Goal: Information Seeking & Learning: Check status

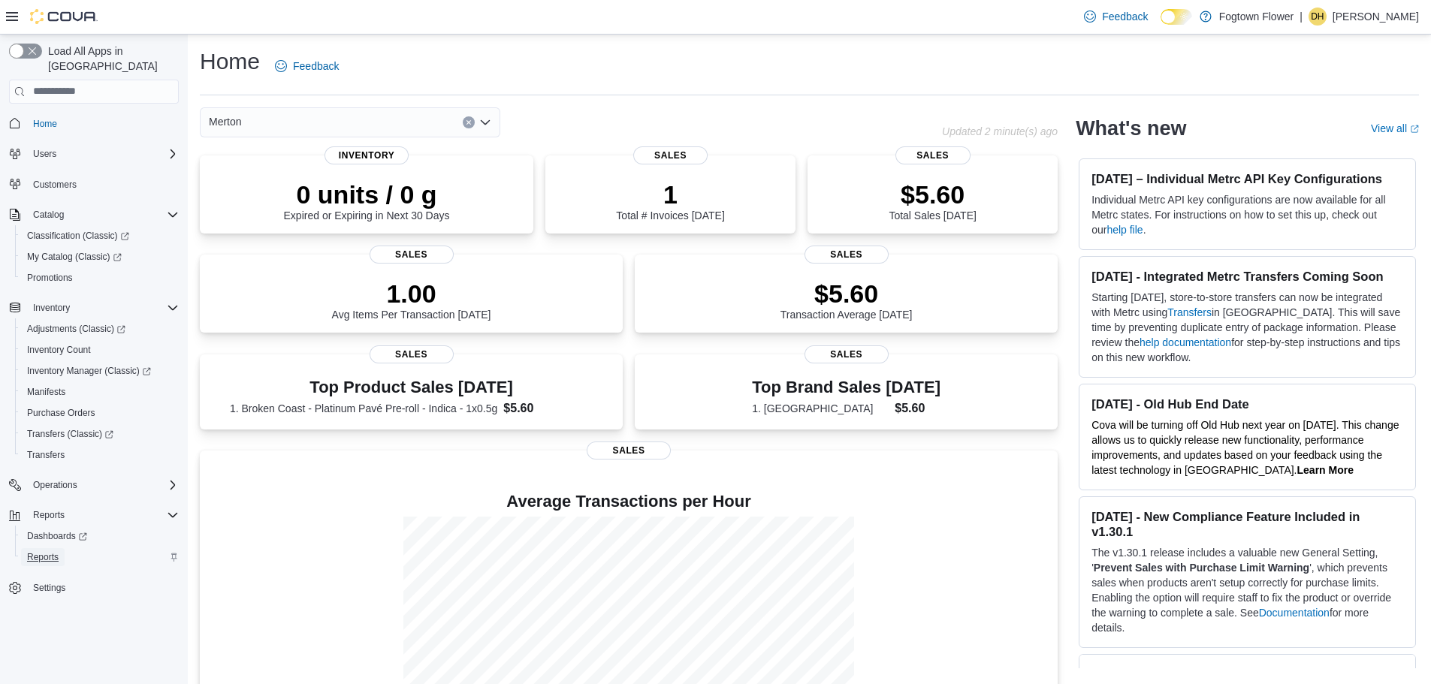
click at [59, 548] on link "Reports" at bounding box center [43, 557] width 44 height 18
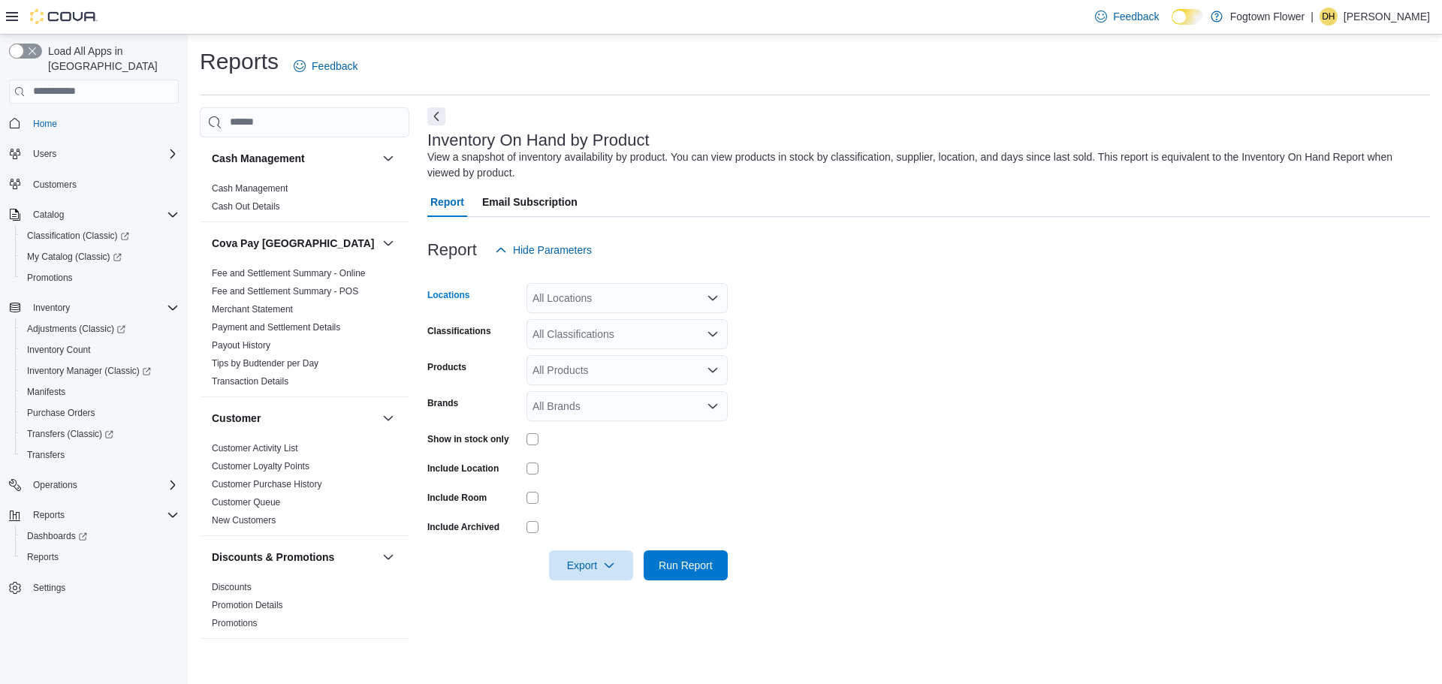
click at [574, 291] on div "All Locations" at bounding box center [627, 298] width 201 height 30
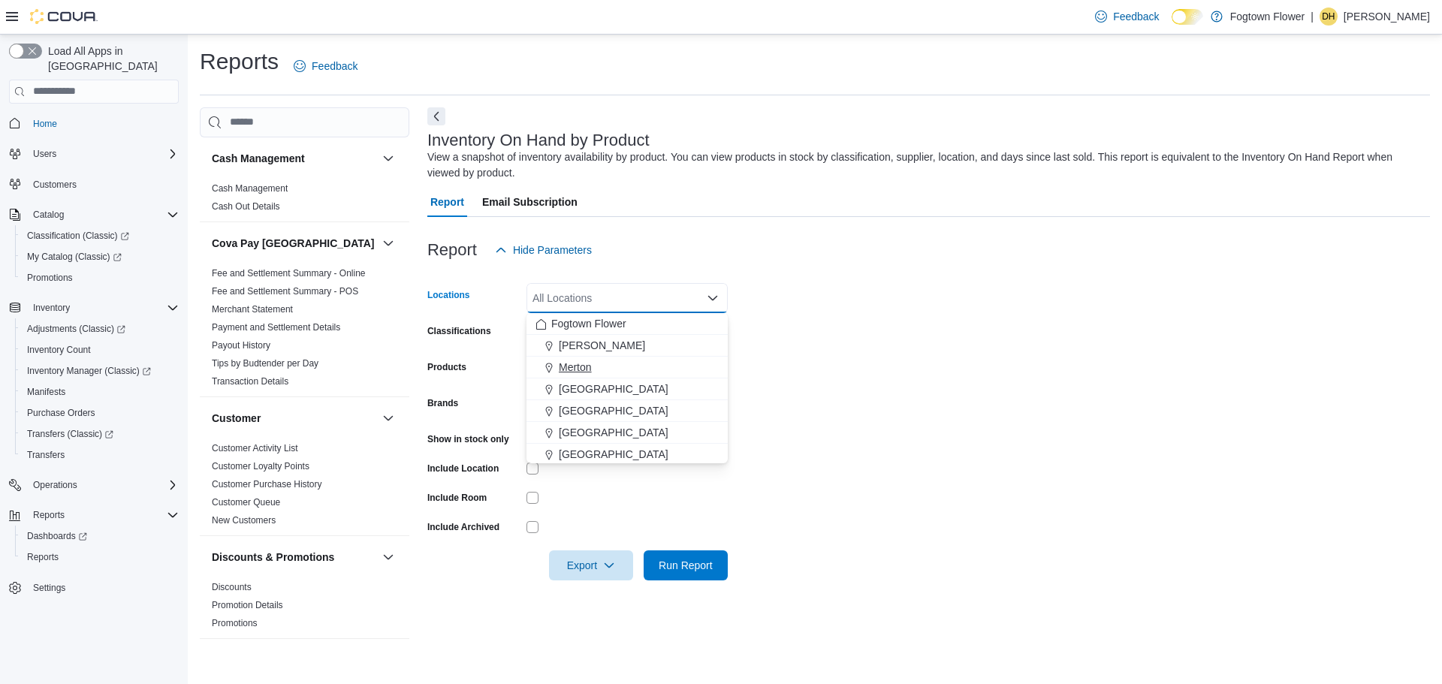
click at [581, 363] on span "Merton" at bounding box center [575, 367] width 33 height 15
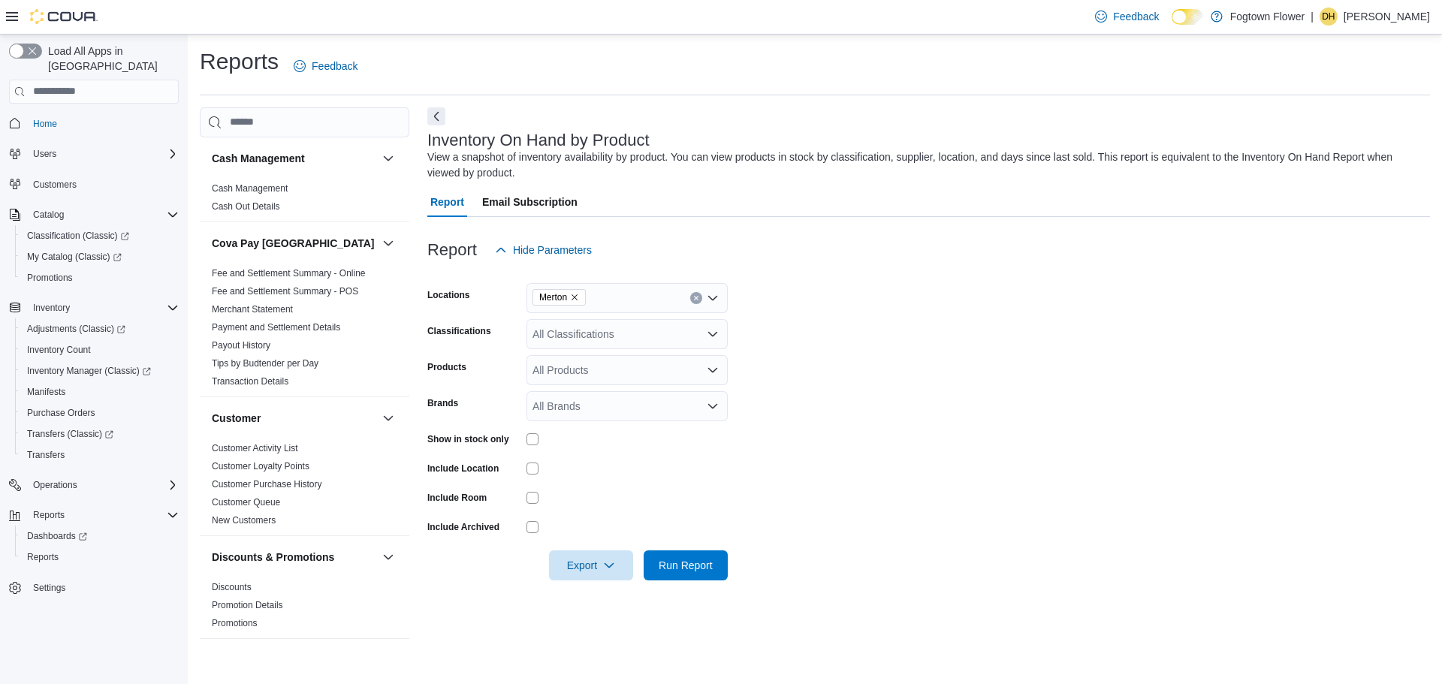
drag, startPoint x: 953, startPoint y: 262, endPoint x: 675, endPoint y: 320, distance: 283.2
click at [951, 262] on div "Report Hide Parameters" at bounding box center [928, 250] width 1003 height 30
click at [699, 297] on icon "Clear input" at bounding box center [696, 298] width 6 height 6
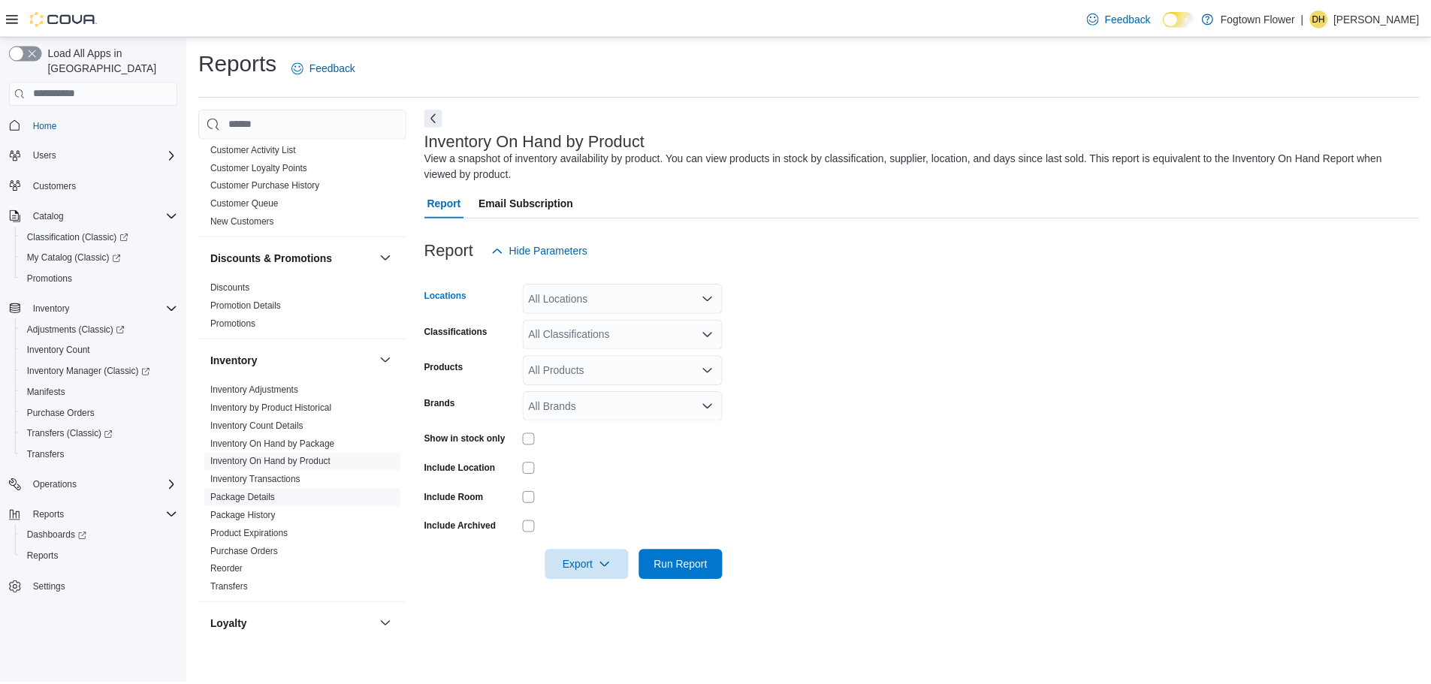
scroll to position [526, 0]
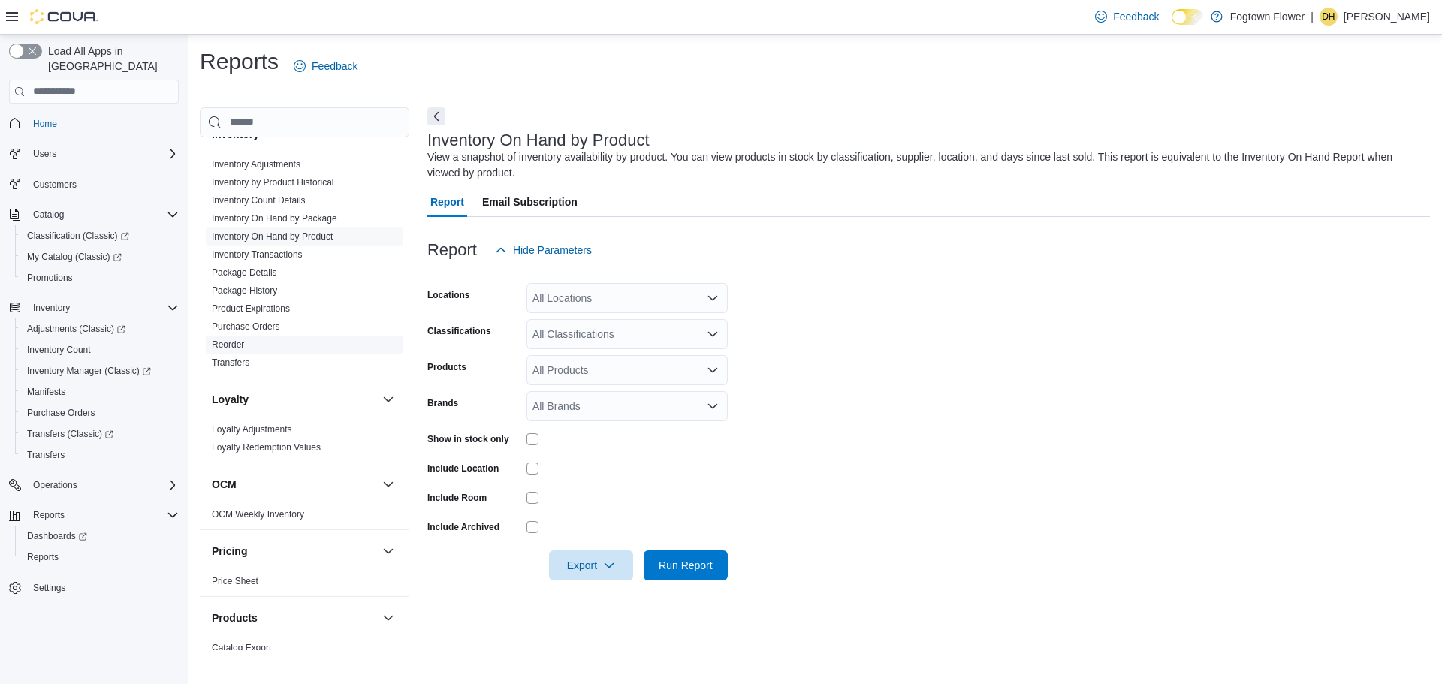
click at [274, 338] on span "Reorder" at bounding box center [305, 345] width 198 height 18
click at [221, 340] on link "Reorder" at bounding box center [228, 345] width 32 height 11
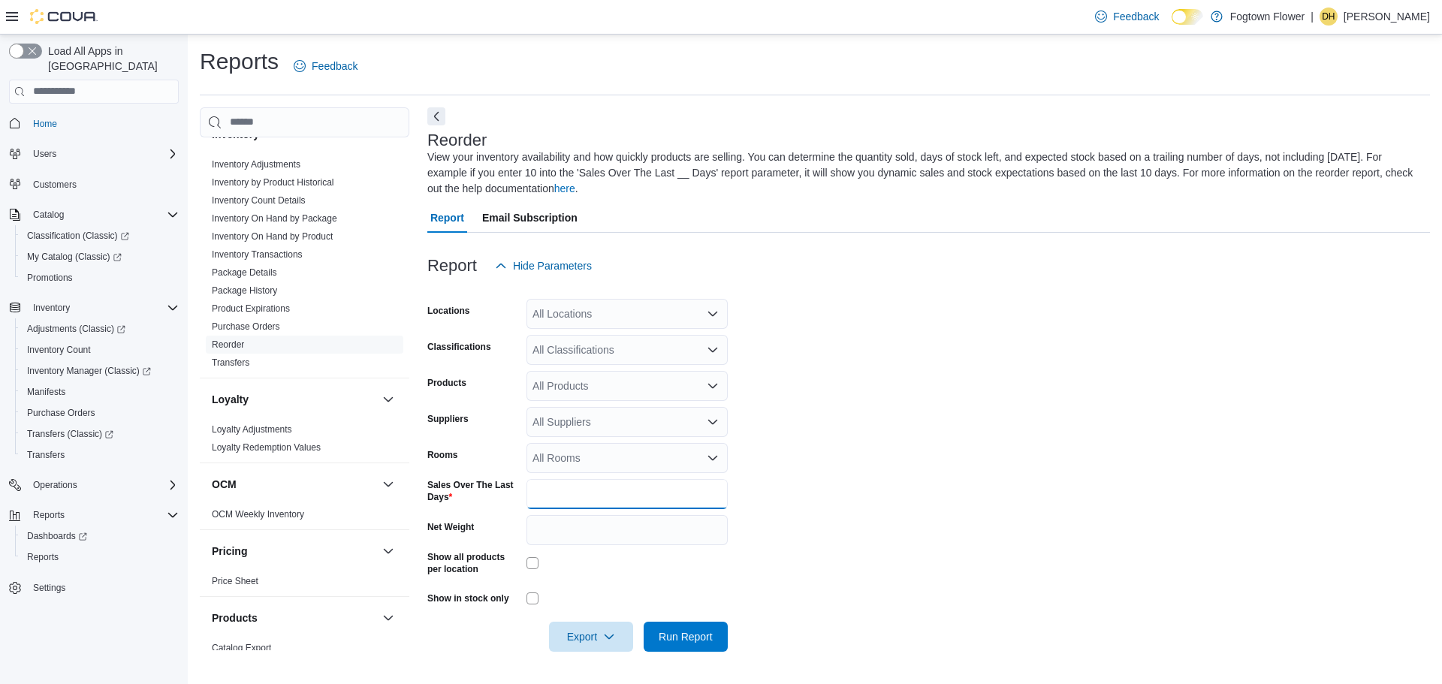
drag, startPoint x: 547, startPoint y: 491, endPoint x: 533, endPoint y: 494, distance: 14.6
click at [534, 498] on input "*" at bounding box center [627, 494] width 201 height 30
type input "**"
click at [579, 300] on div "All Locations" at bounding box center [627, 314] width 201 height 30
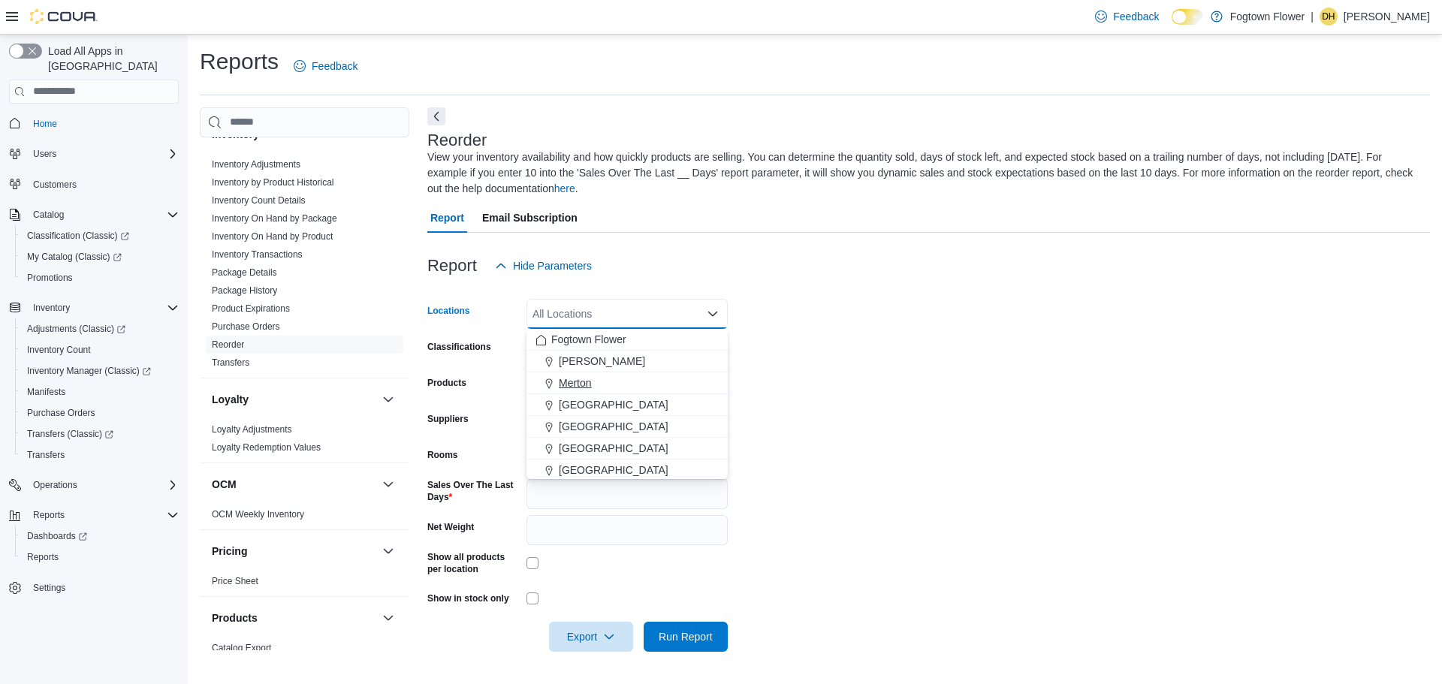
click at [596, 385] on div "Merton" at bounding box center [627, 383] width 183 height 15
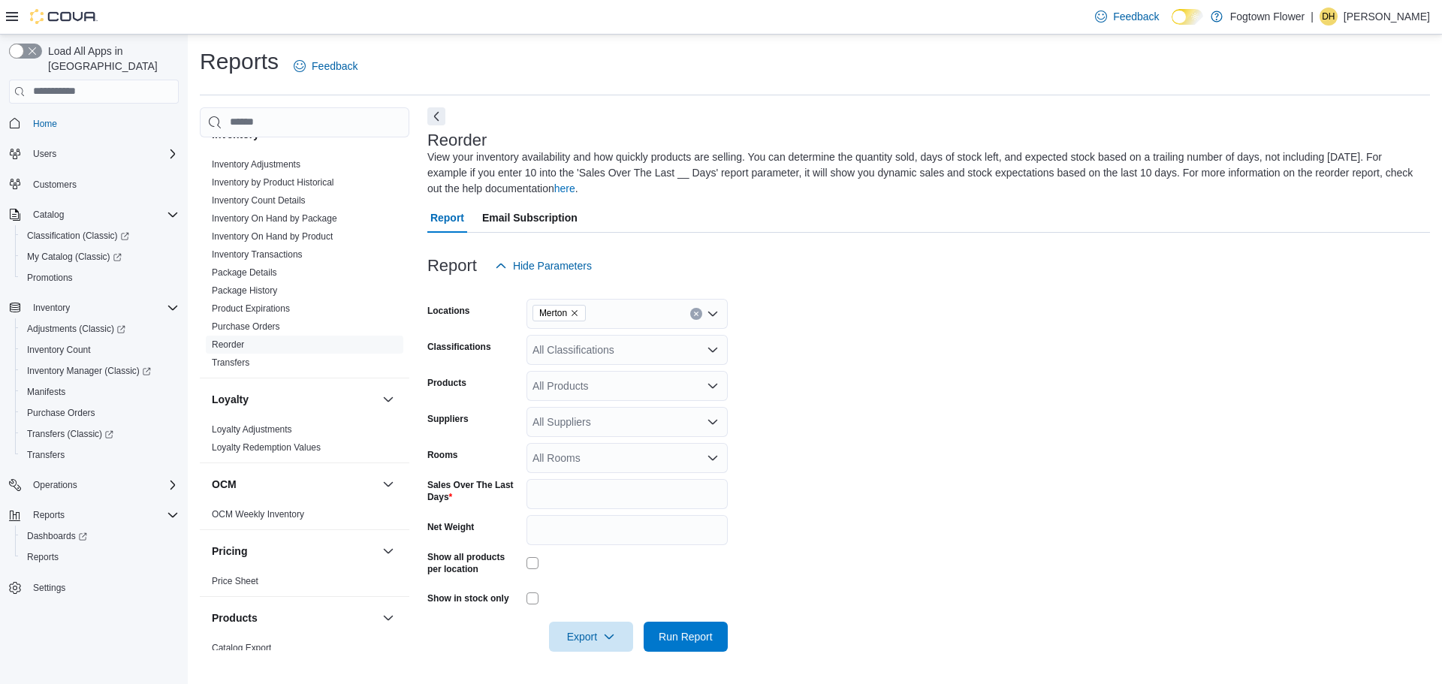
click at [776, 323] on form "Locations Merton Classifications All Classifications Products All Products Supp…" at bounding box center [928, 466] width 1003 height 371
click at [557, 421] on div "All Suppliers" at bounding box center [627, 422] width 201 height 30
type input "***"
click at [569, 445] on span "OCS" at bounding box center [627, 447] width 183 height 15
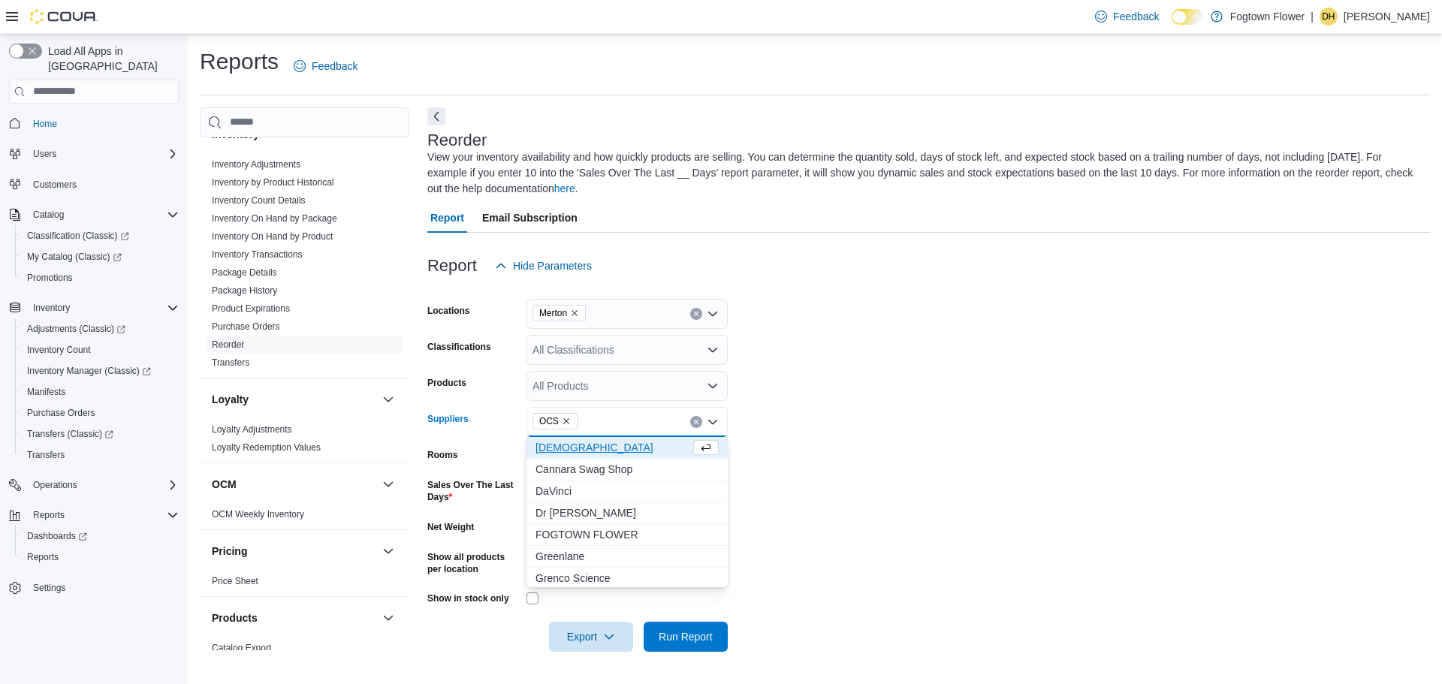
click at [1059, 436] on form "Locations Merton Classifications All Classifications Products All Products Supp…" at bounding box center [928, 466] width 1003 height 371
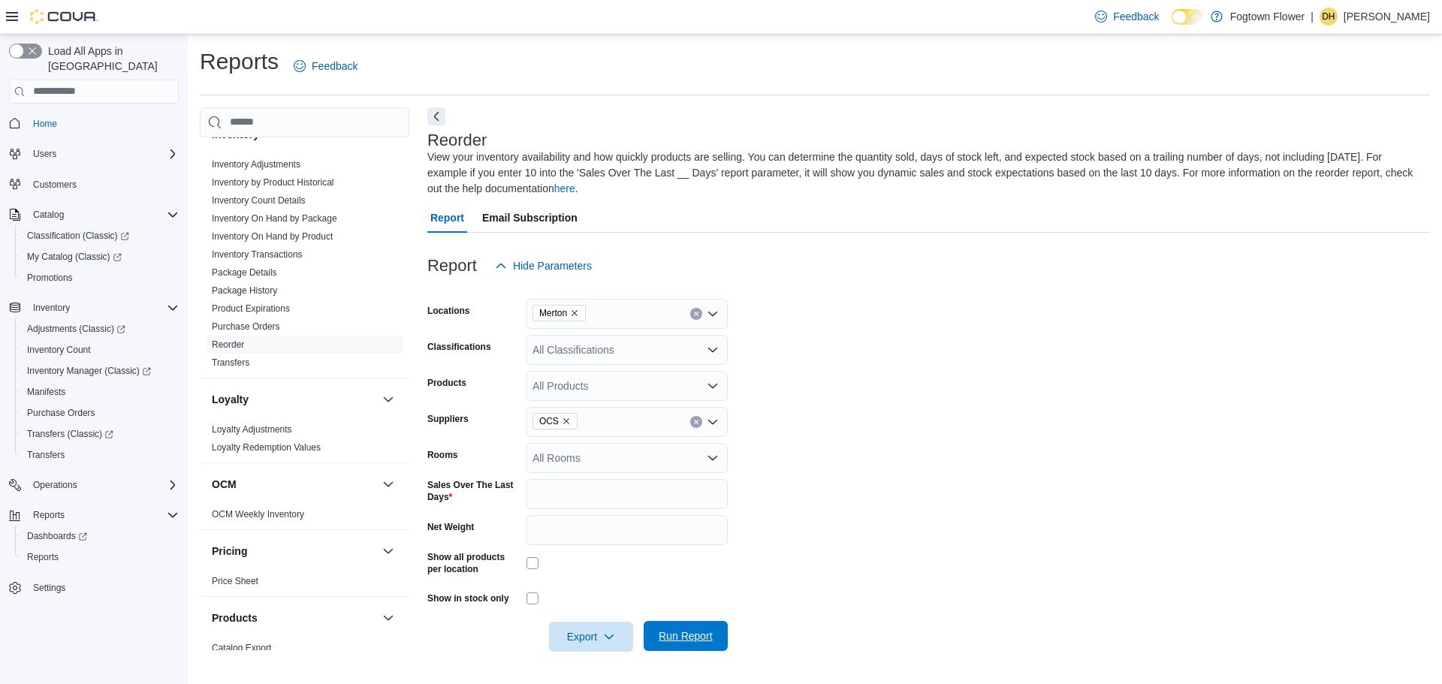
click at [666, 638] on span "Run Report" at bounding box center [686, 636] width 54 height 15
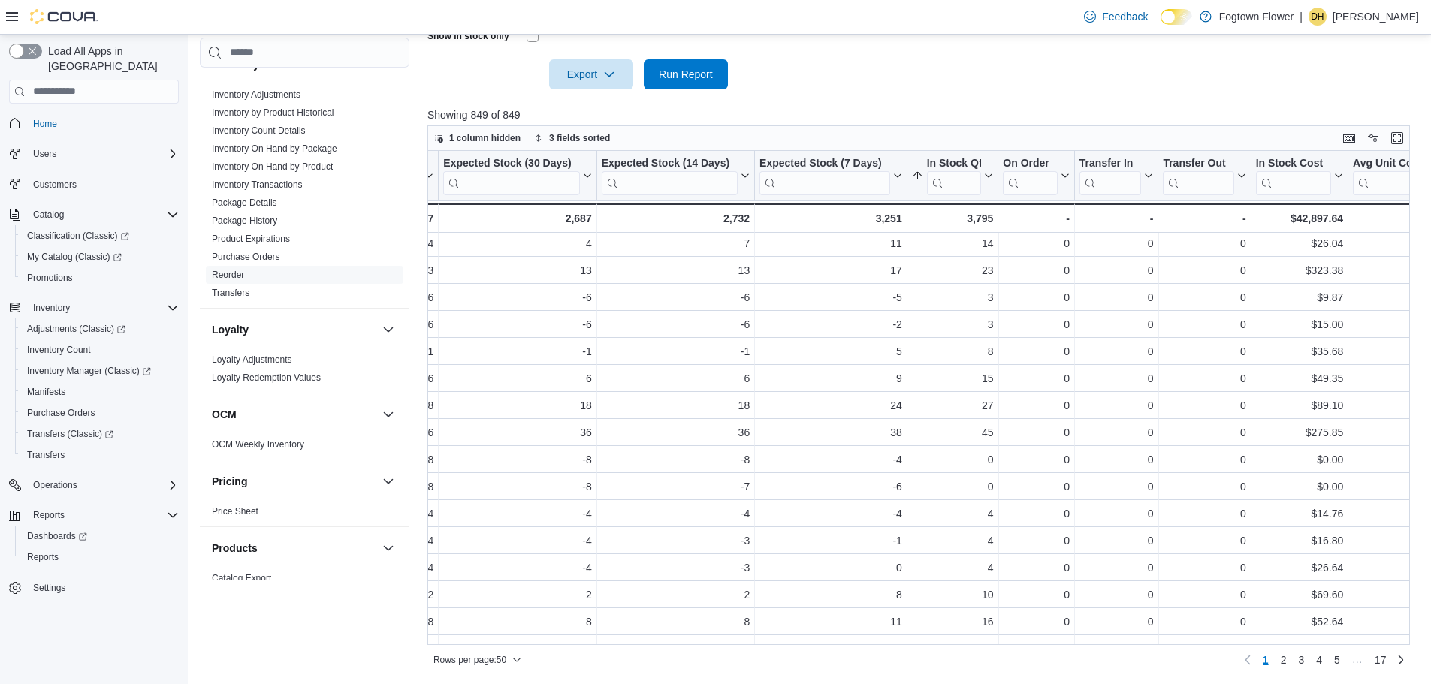
scroll to position [300, 2338]
click at [910, 180] on icon at bounding box center [912, 176] width 12 height 12
click at [966, 250] on span "Sort High-Low" at bounding box center [956, 251] width 57 height 12
click at [908, 177] on icon at bounding box center [911, 176] width 8 height 8
click at [983, 231] on span "Sort Low-High" at bounding box center [956, 233] width 57 height 12
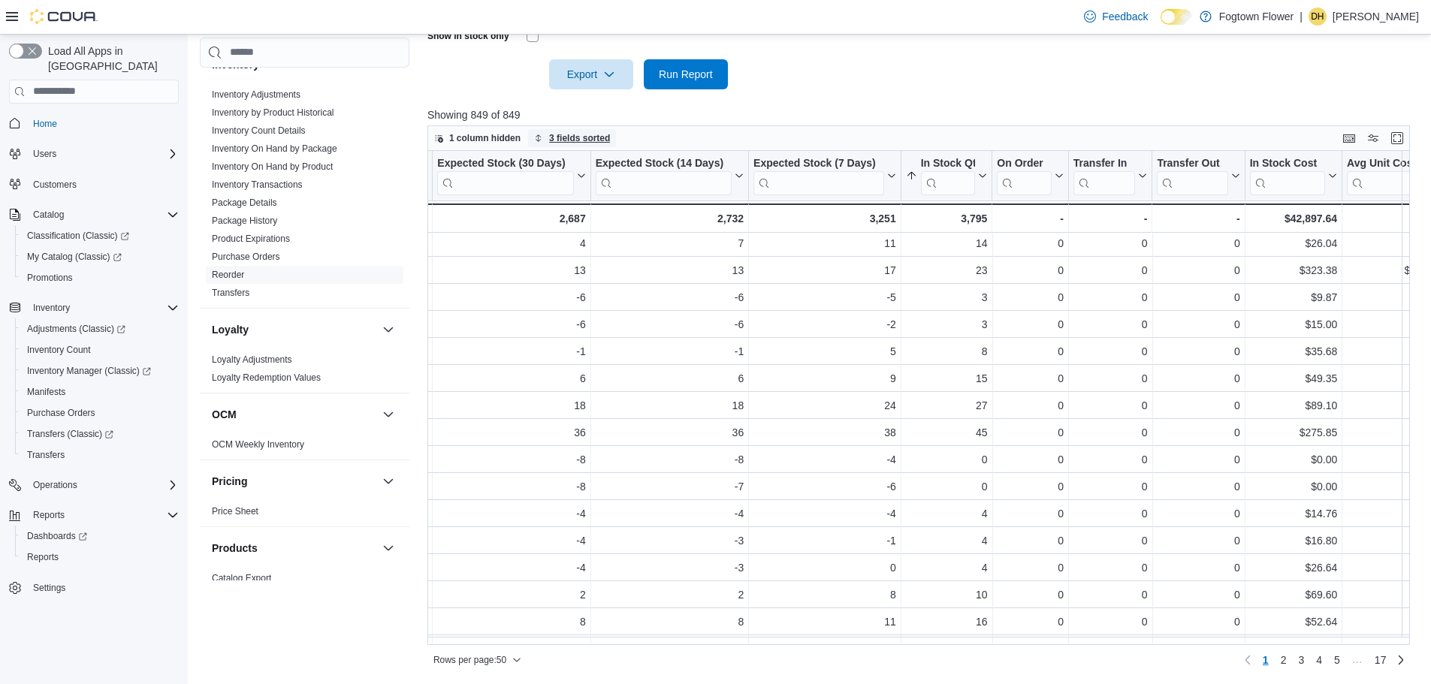
click at [577, 141] on span "3 fields sorted" at bounding box center [579, 138] width 61 height 12
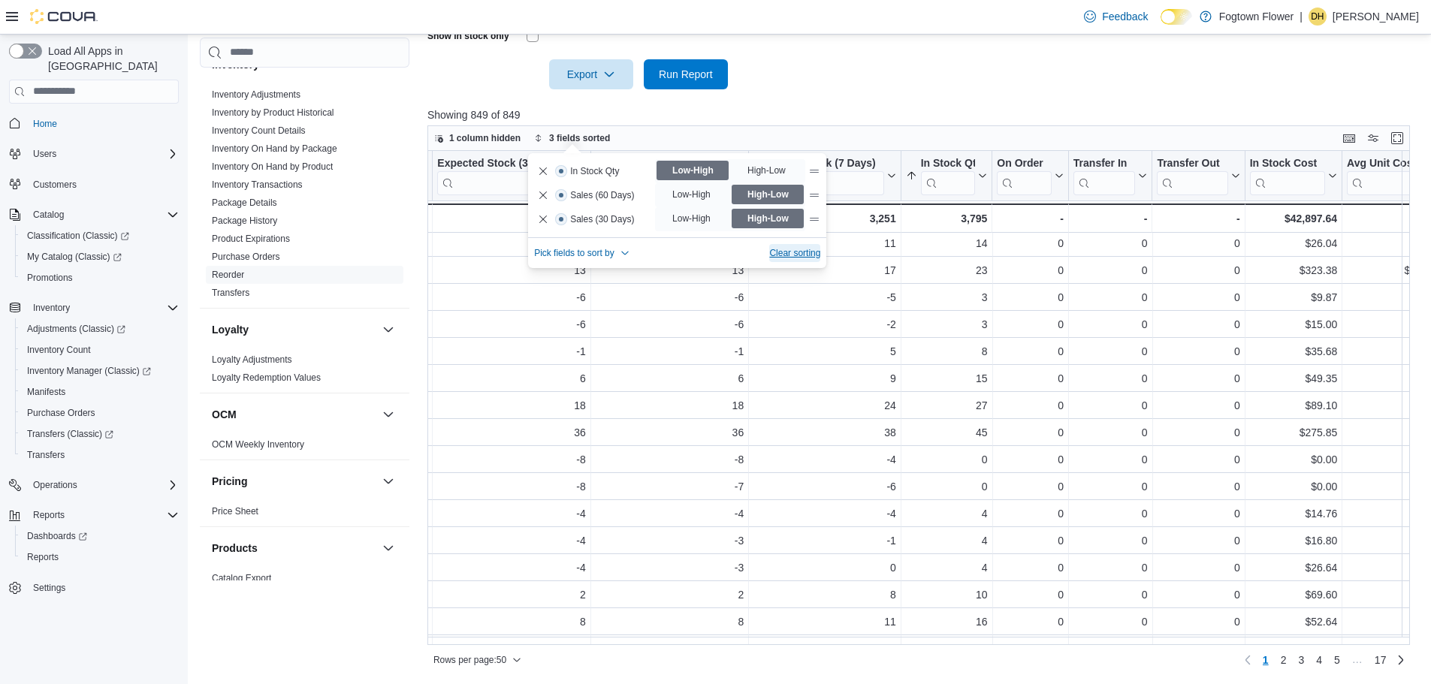
click at [798, 252] on span "Clear sorting" at bounding box center [794, 253] width 51 height 12
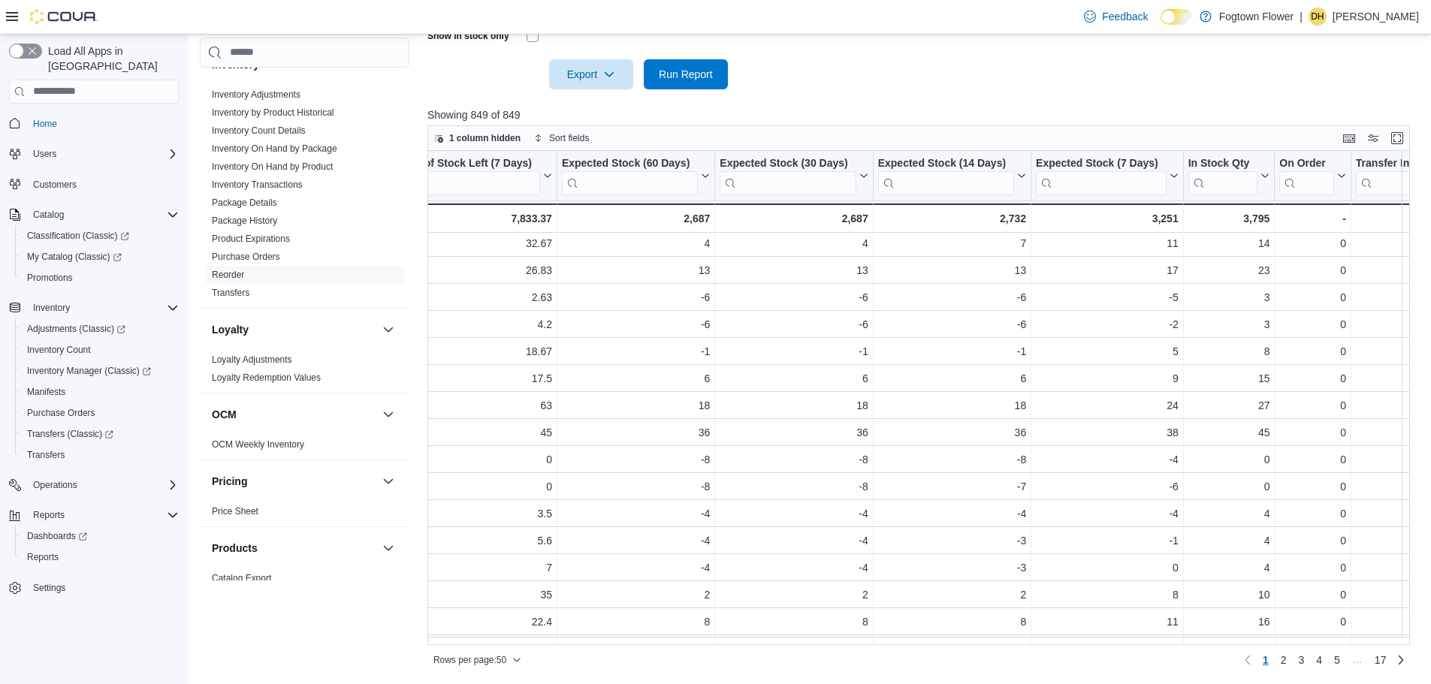
scroll to position [300, 2061]
click at [1257, 178] on icon at bounding box center [1257, 175] width 12 height 9
click at [1251, 238] on span "Sort Low-High" at bounding box center [1233, 233] width 57 height 12
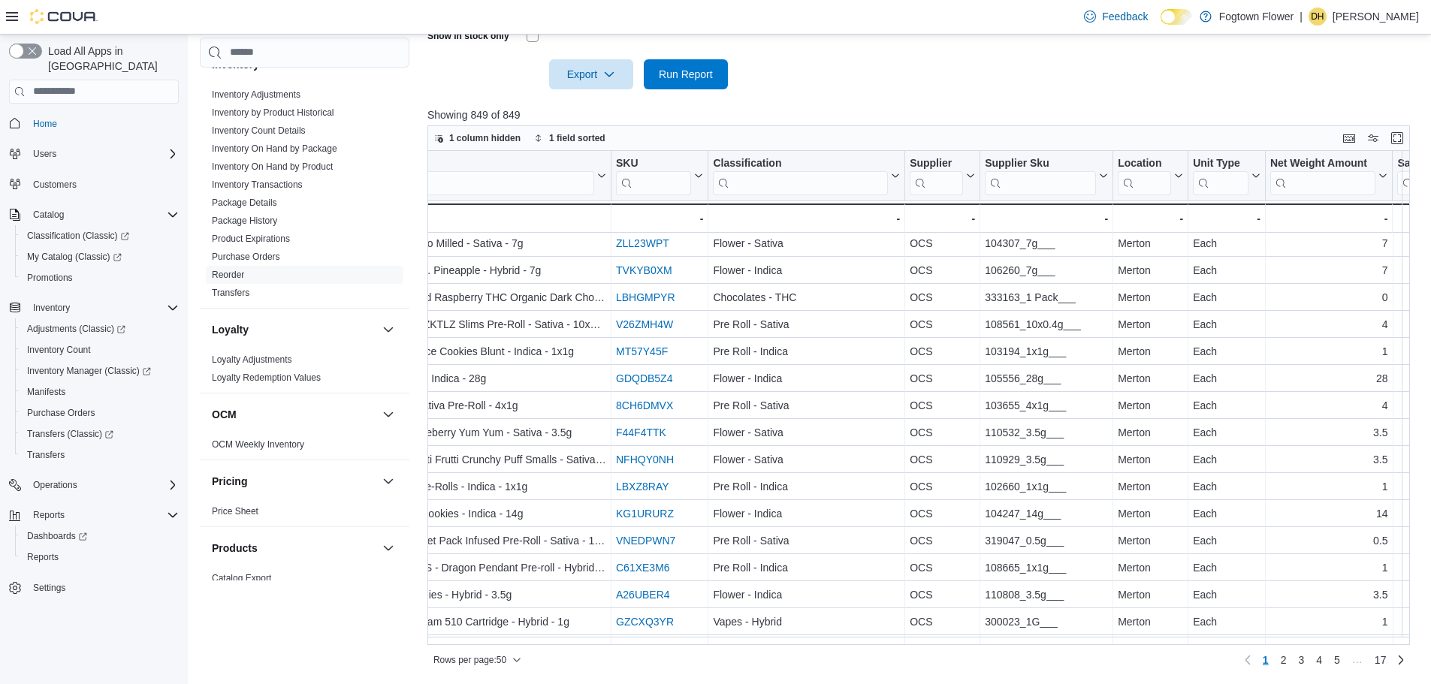
scroll to position [300, 62]
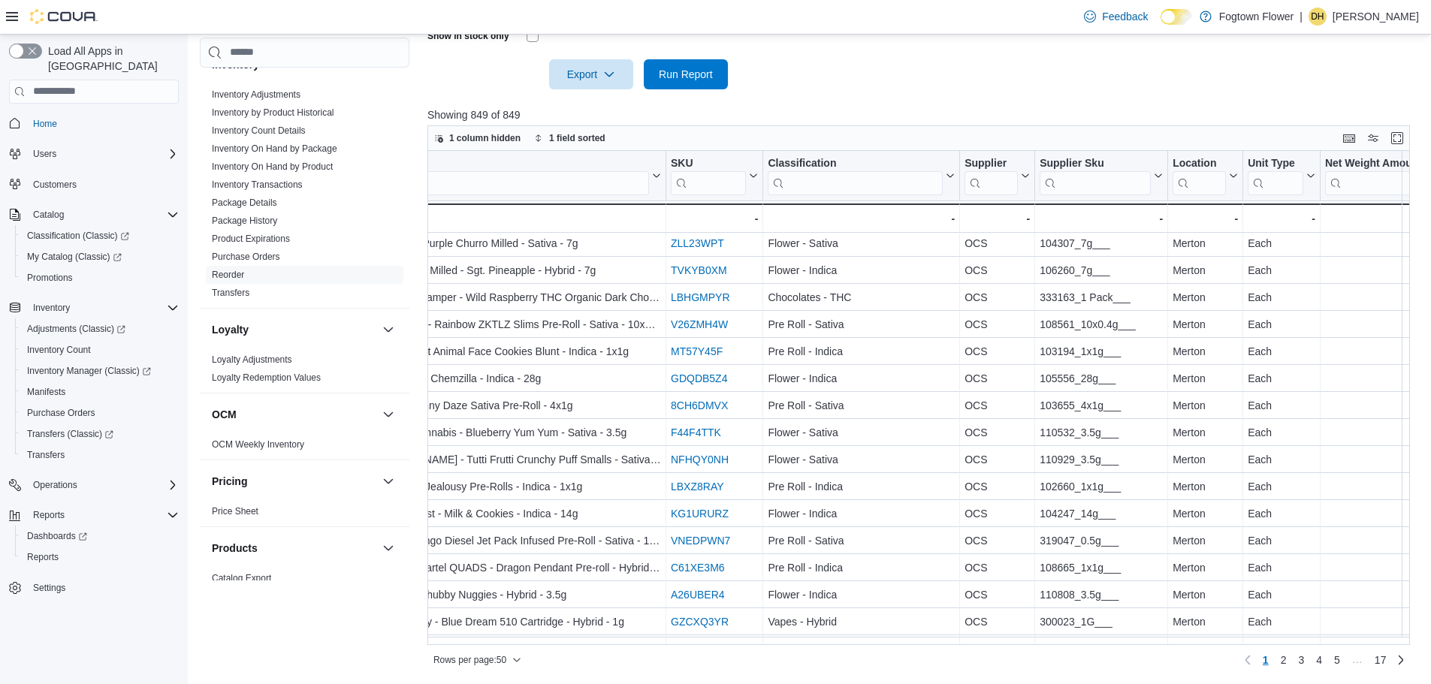
click at [667, 646] on div "Rows per page : 50 Page 1 of 17 1 2 3 4 5 … 17" at bounding box center [918, 658] width 983 height 27
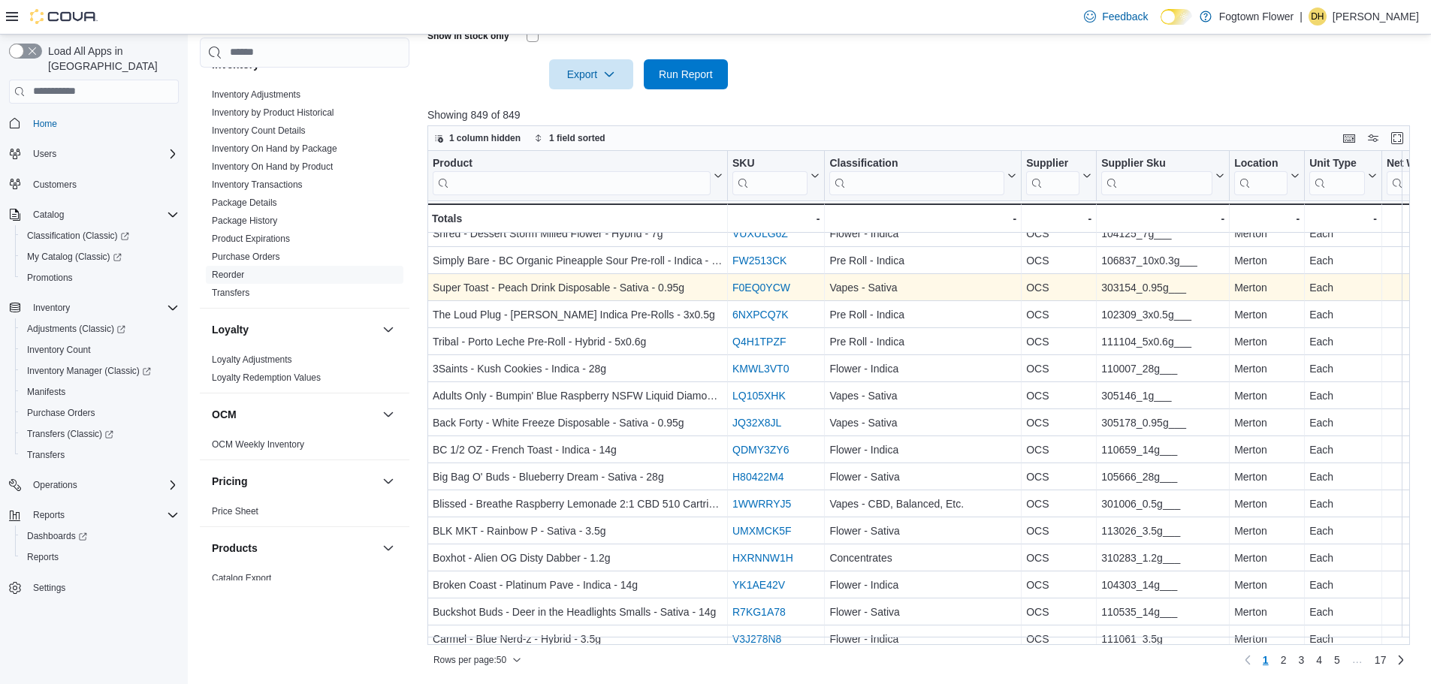
scroll to position [947, 0]
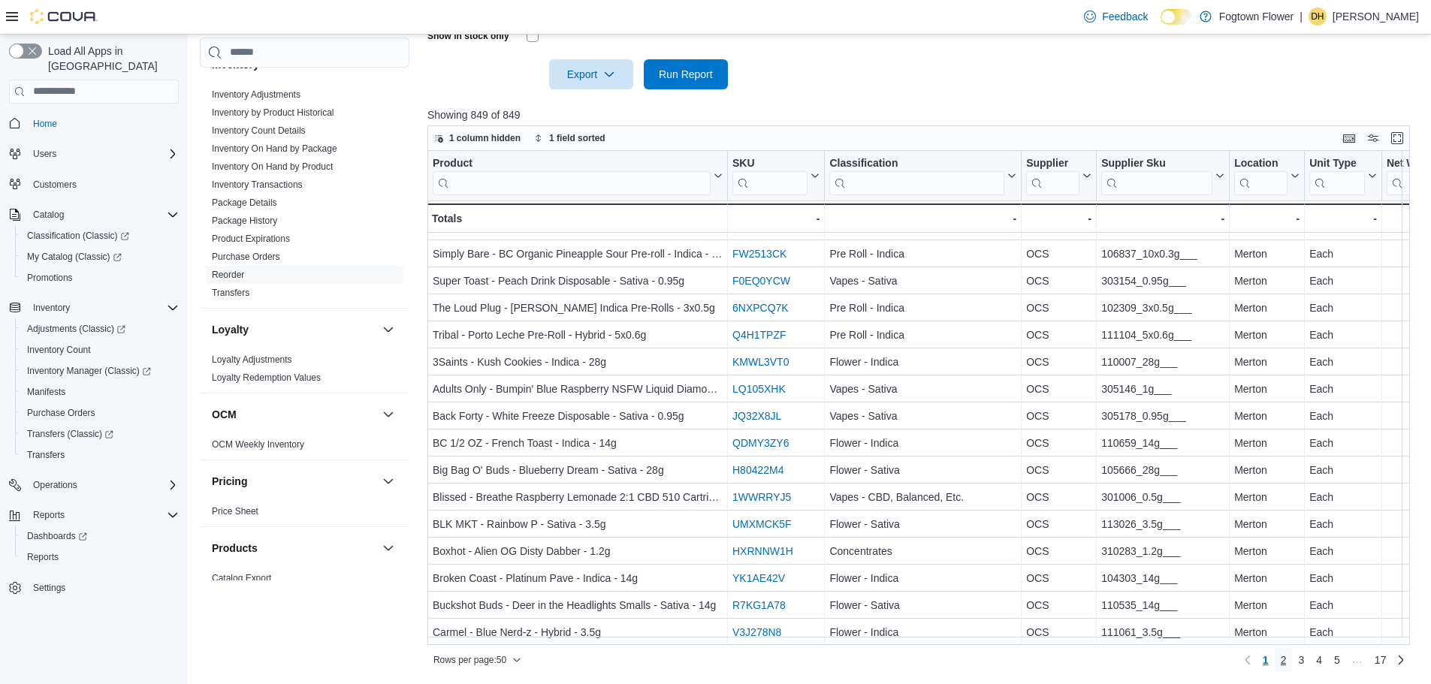
click at [1287, 662] on span "2" at bounding box center [1284, 660] width 6 height 15
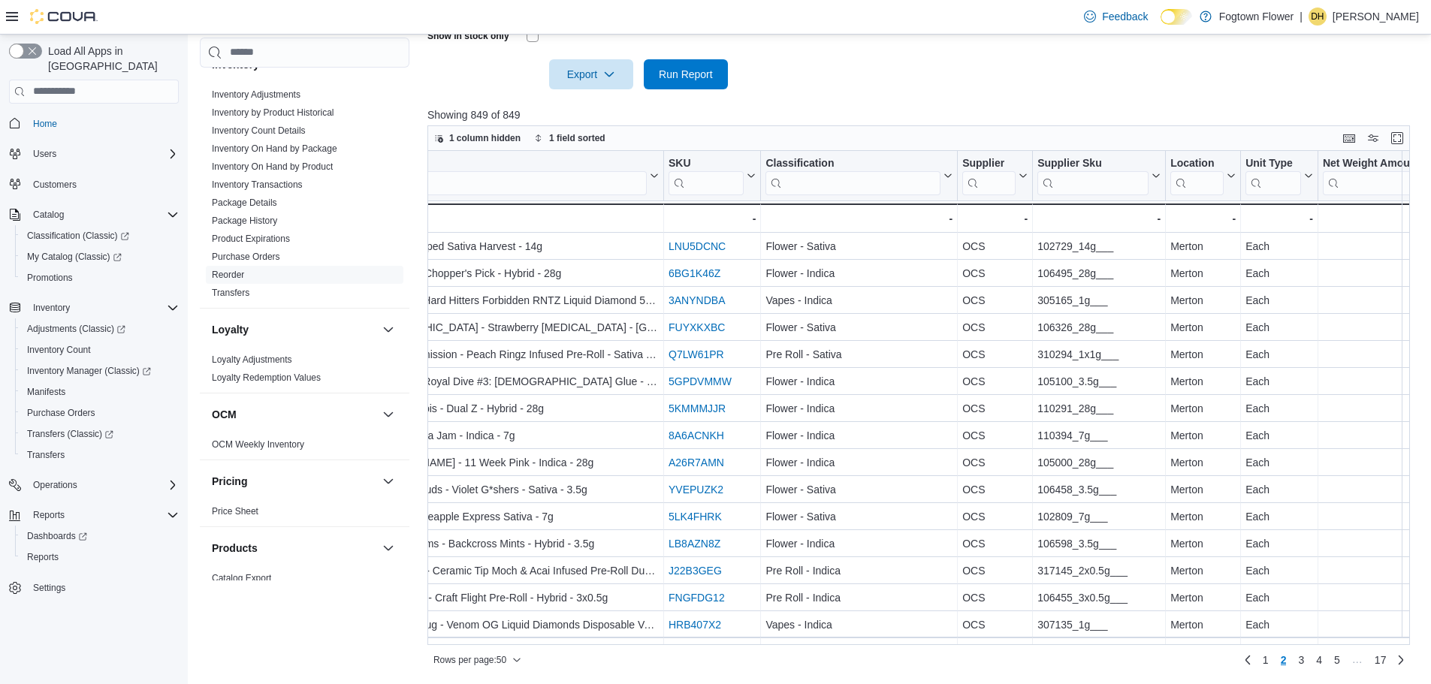
scroll to position [0, 0]
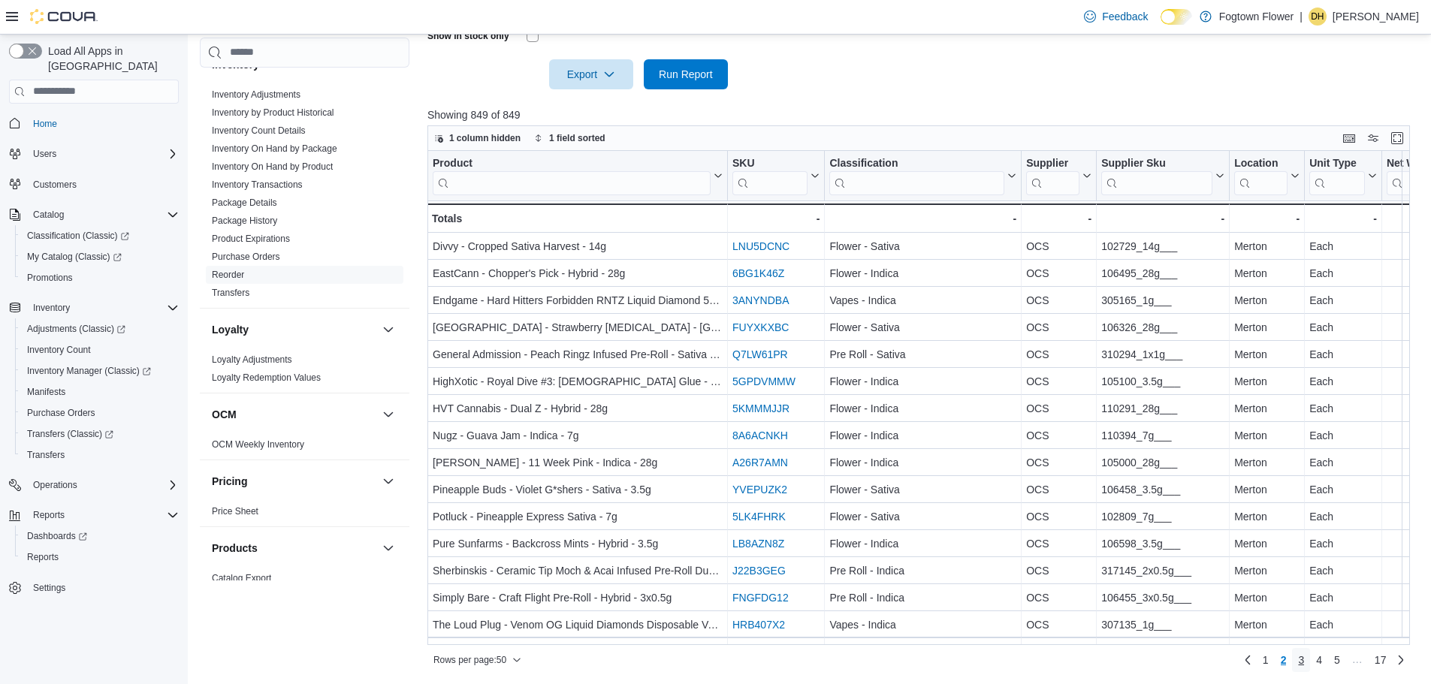
click at [1304, 663] on span "3" at bounding box center [1301, 660] width 6 height 15
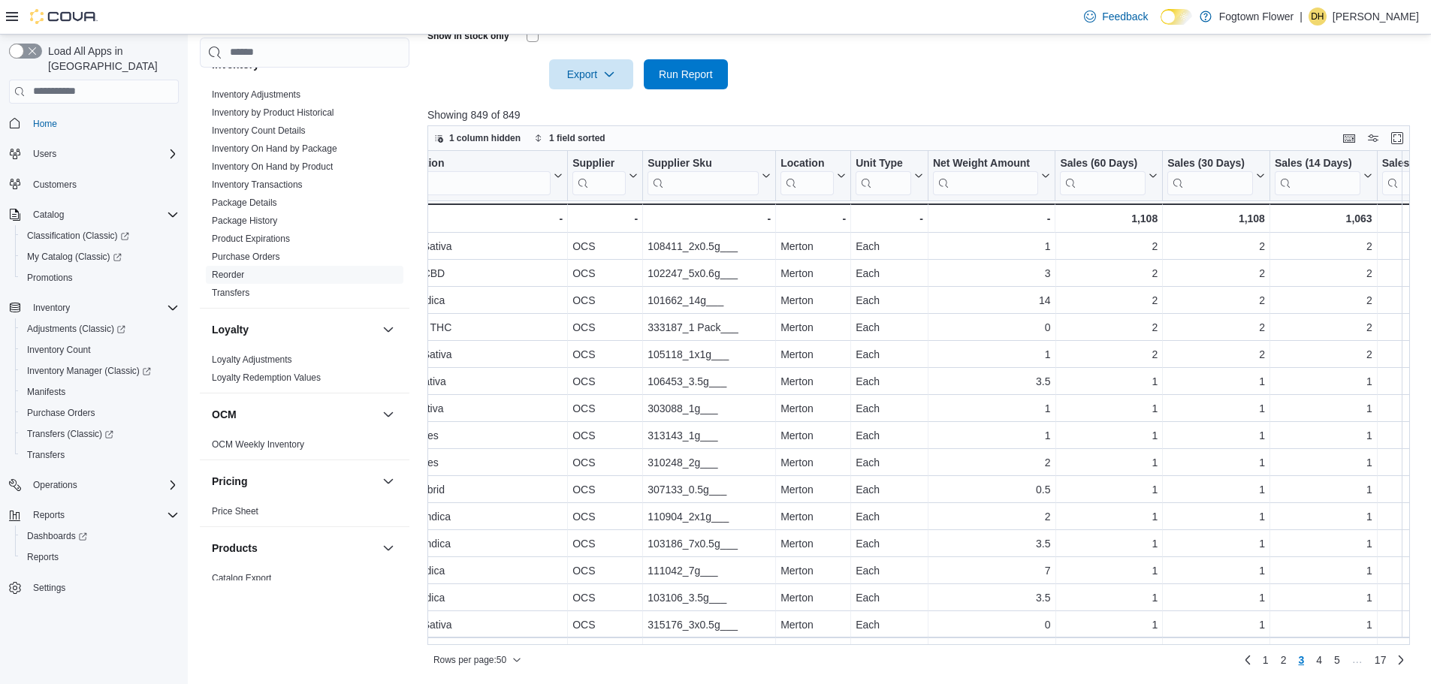
scroll to position [0, 466]
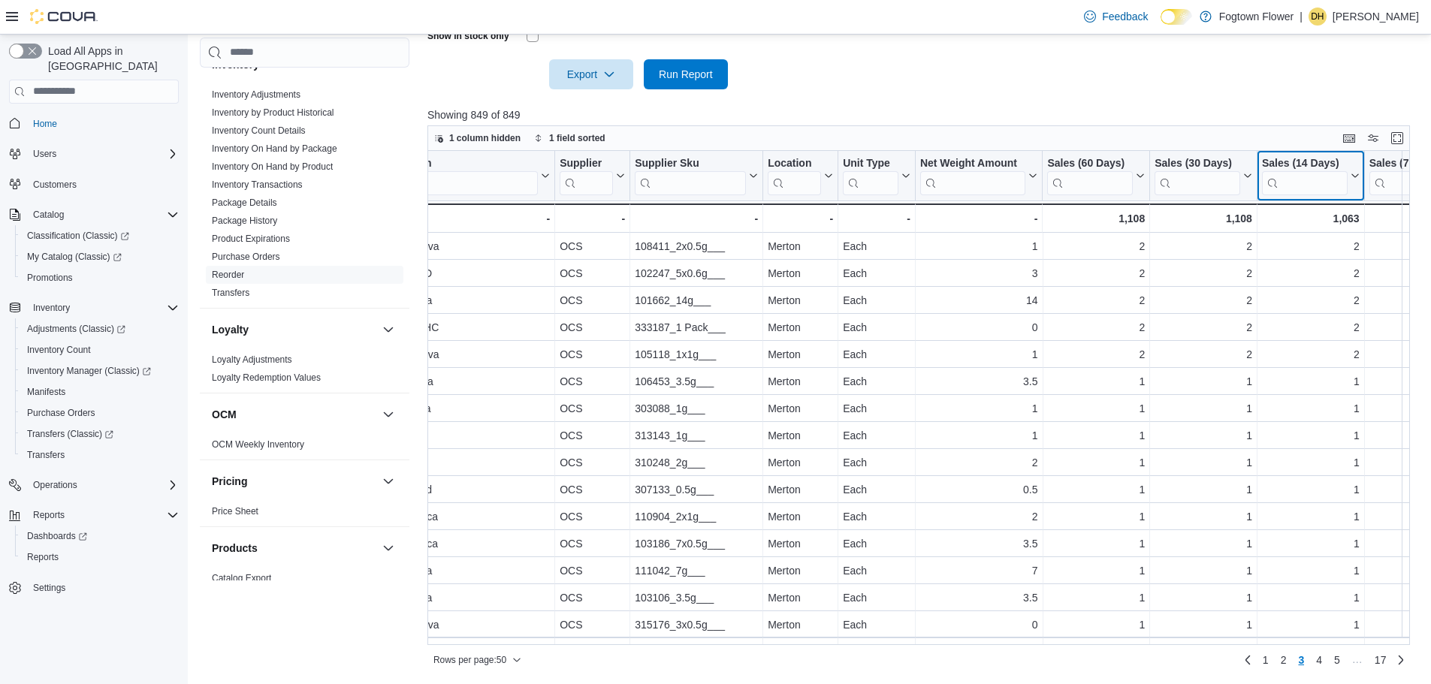
click at [1354, 180] on icon at bounding box center [1354, 175] width 12 height 9
click at [1353, 179] on icon at bounding box center [1354, 175] width 12 height 9
click at [1353, 174] on icon at bounding box center [1354, 175] width 12 height 9
click at [1352, 175] on icon at bounding box center [1354, 176] width 7 height 4
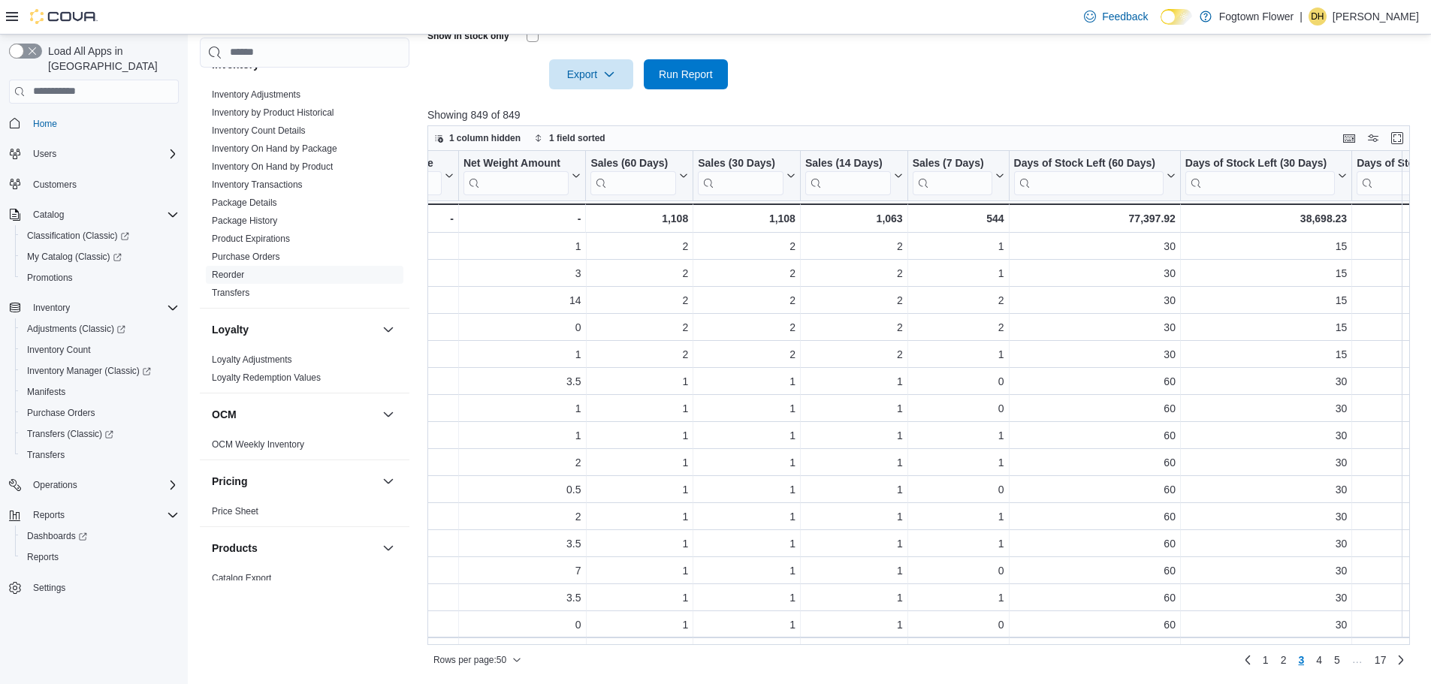
scroll to position [0, 920]
click at [1006, 183] on div at bounding box center [1011, 176] width 12 height 50
click at [1000, 172] on icon at bounding box center [1001, 175] width 12 height 9
click at [998, 253] on span "Sort High-Low" at bounding box center [971, 251] width 57 height 12
click at [997, 253] on div "2" at bounding box center [962, 246] width 92 height 18
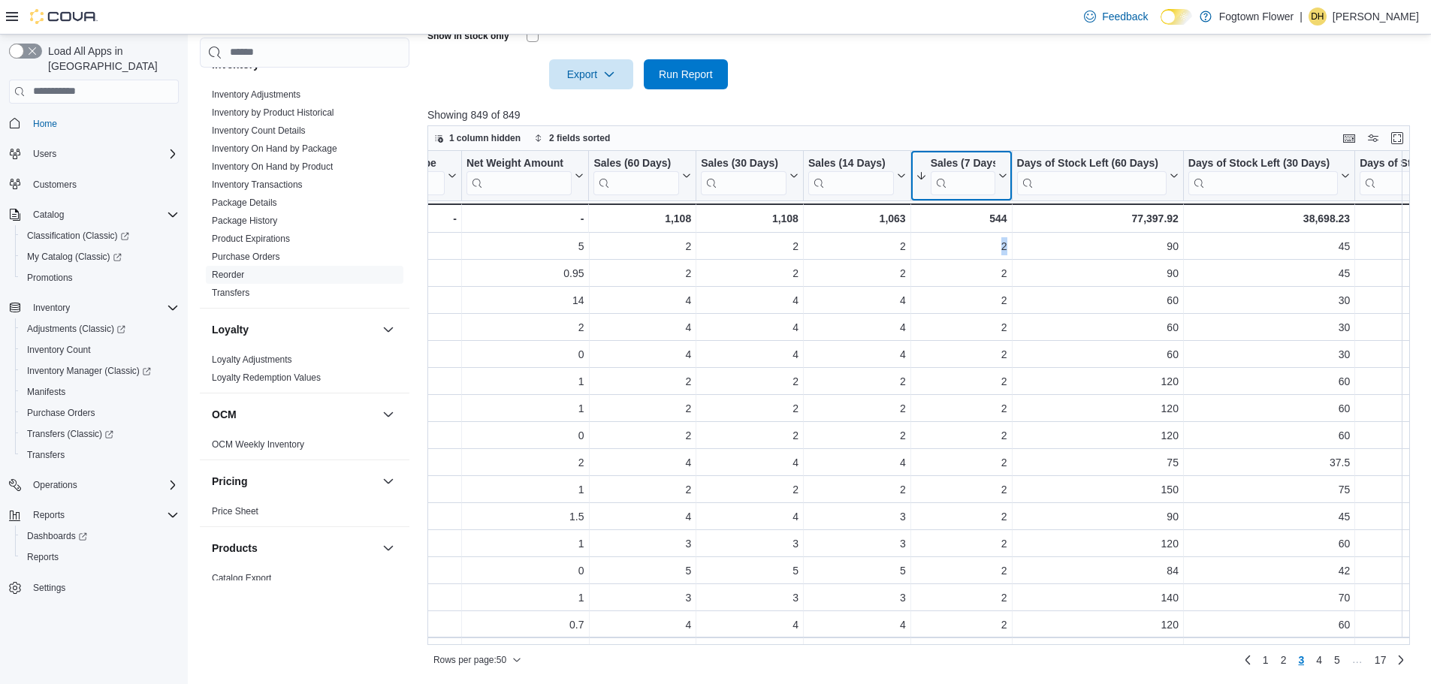
click at [1000, 176] on icon at bounding box center [1001, 175] width 12 height 9
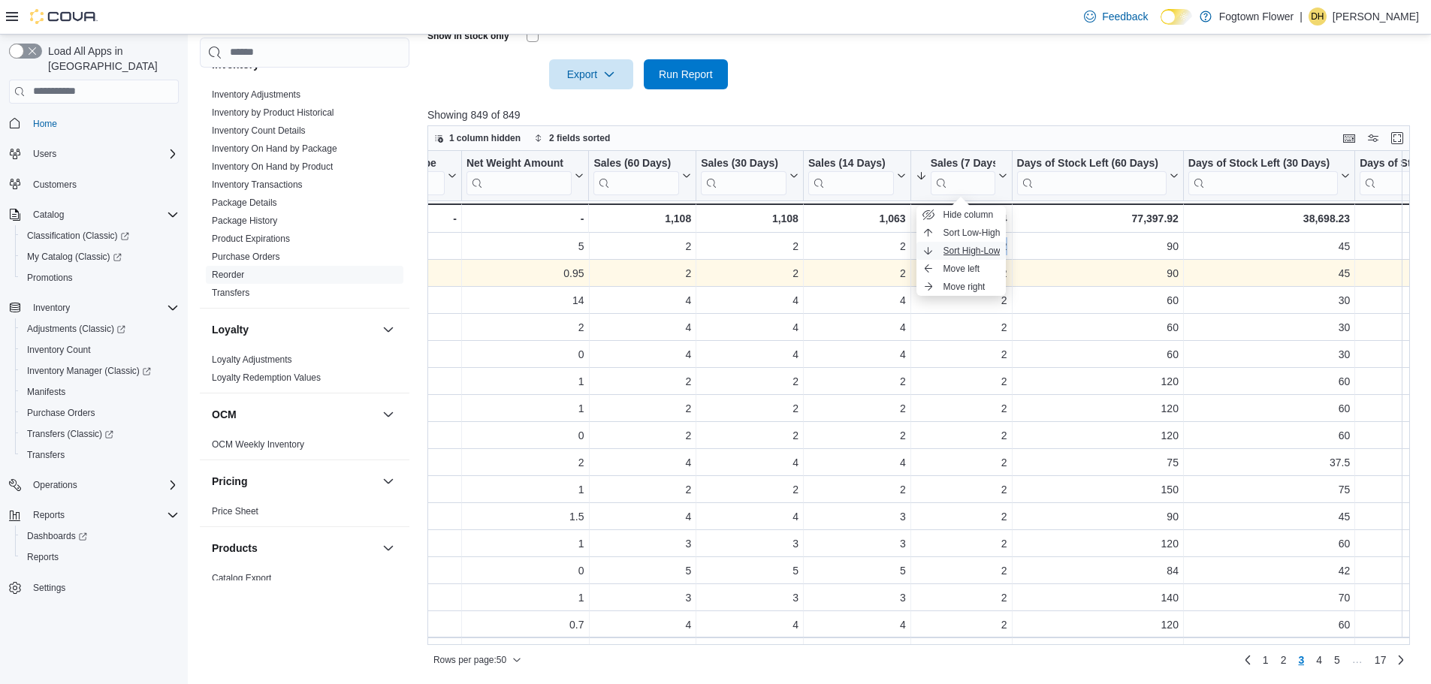
click at [995, 254] on span "Sort High-Low" at bounding box center [971, 251] width 57 height 12
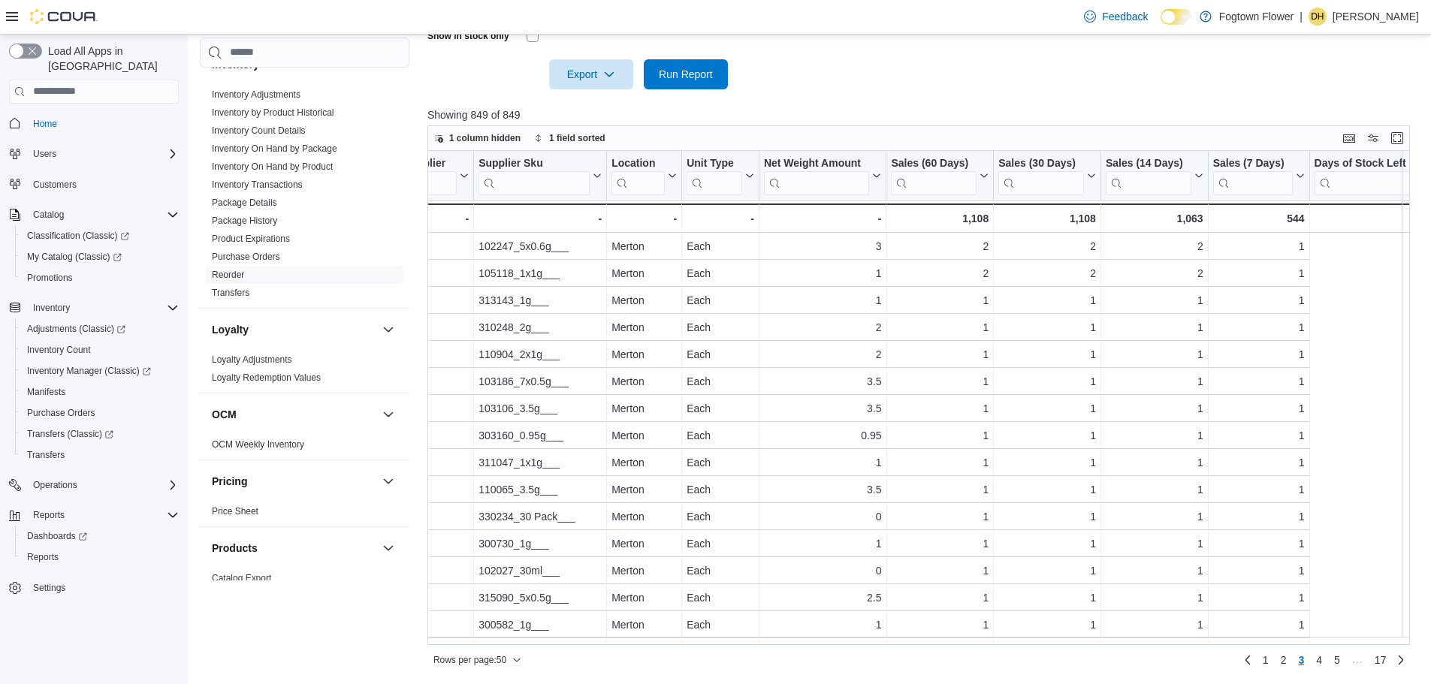
scroll to position [0, 82]
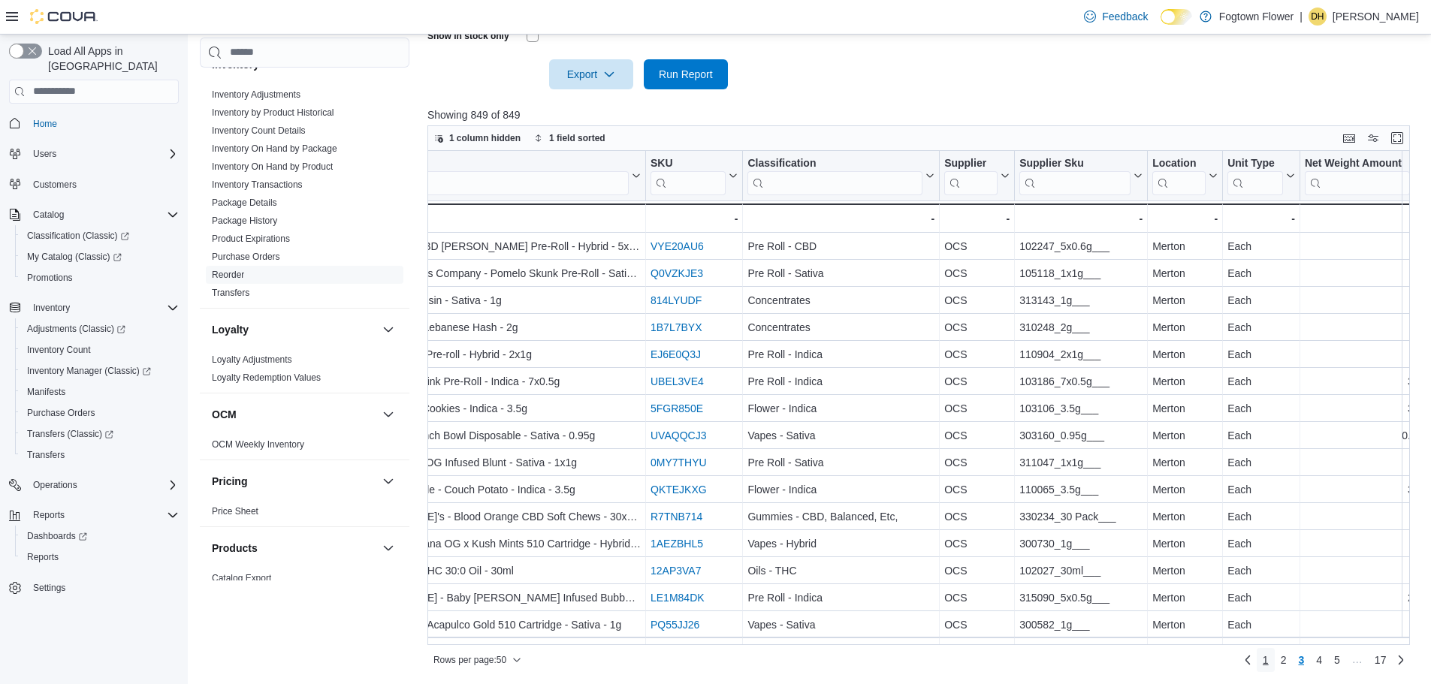
click at [1269, 662] on span "1" at bounding box center [1266, 660] width 6 height 15
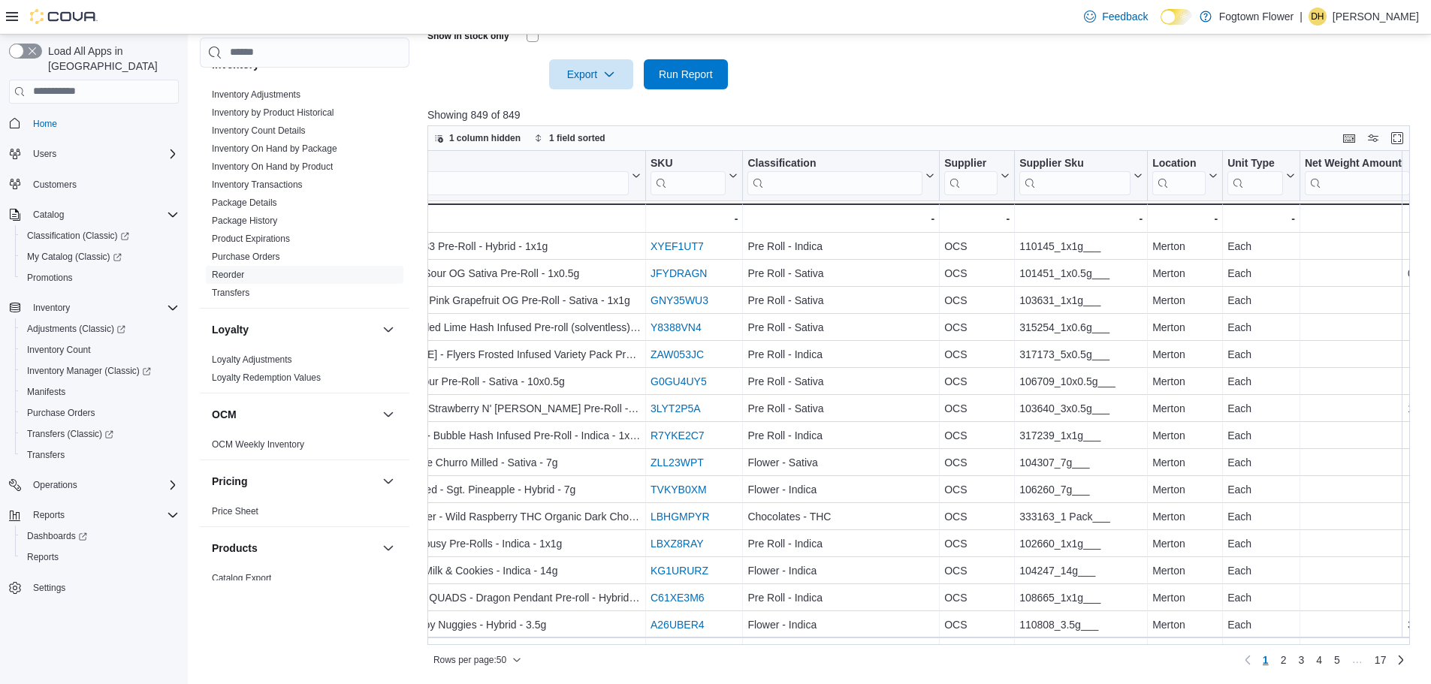
scroll to position [0, 0]
